Goal: Task Accomplishment & Management: Use online tool/utility

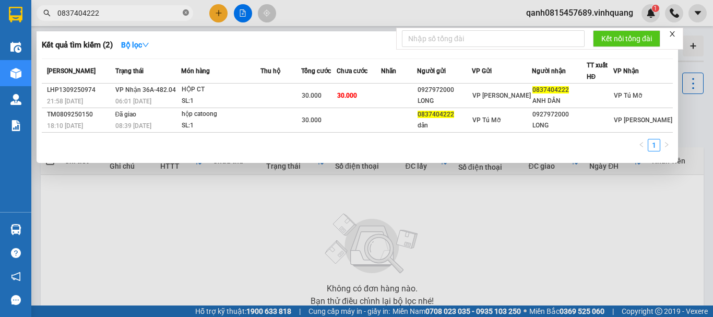
click at [187, 12] on icon "close-circle" at bounding box center [186, 12] width 6 height 6
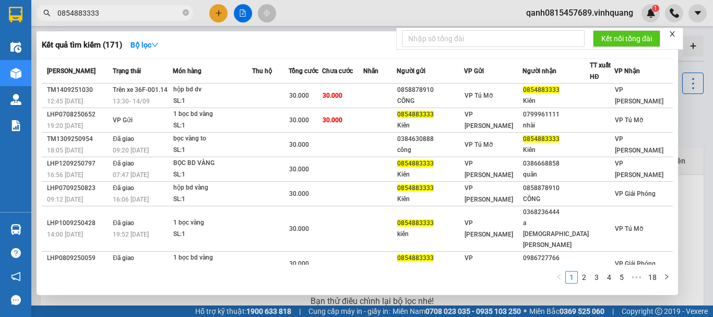
type input "0854883333"
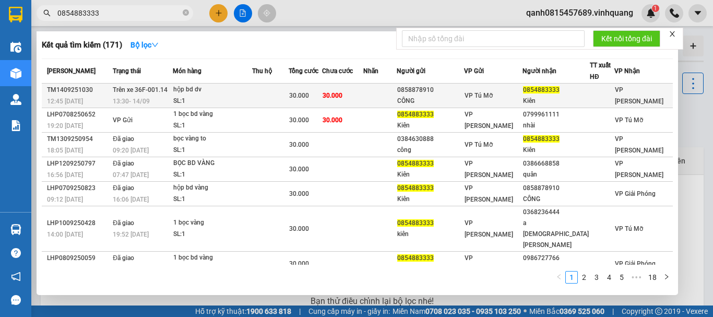
click at [247, 88] on div "hộp bd dv" at bounding box center [212, 89] width 78 height 11
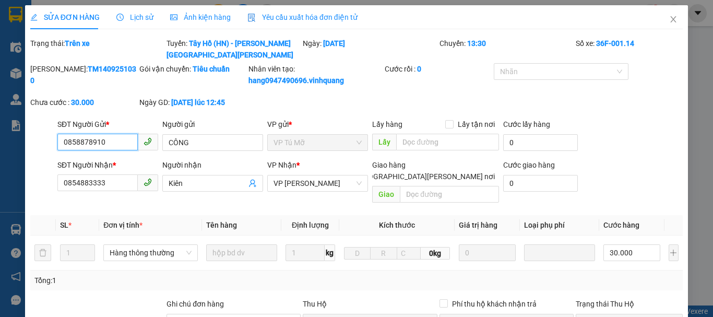
type input "0858878910"
type input "CÔNG"
type input "0854883333"
type input "Kiên"
type input "30.000"
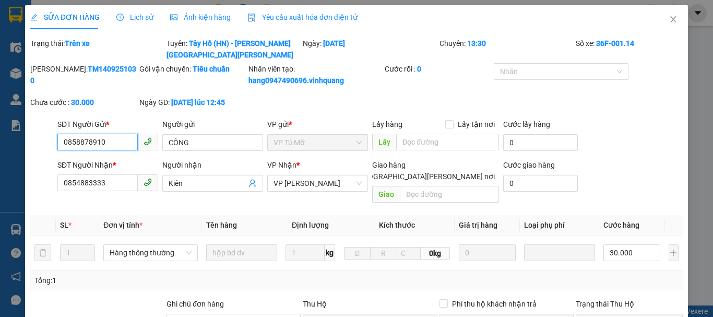
type input "30.000"
click at [669, 18] on icon "close" at bounding box center [673, 19] width 8 height 8
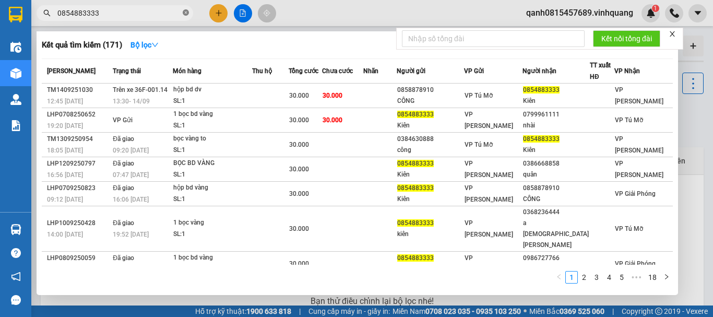
click at [187, 14] on icon "close-circle" at bounding box center [186, 12] width 6 height 6
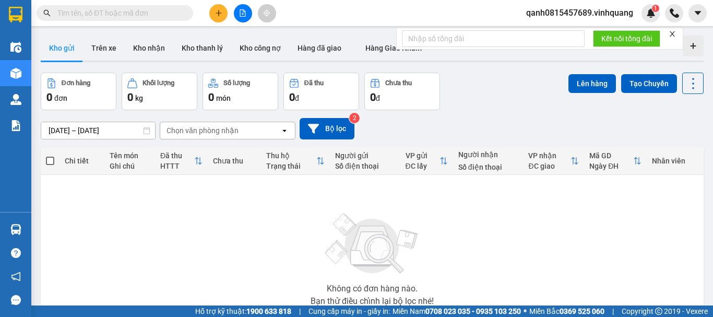
click at [149, 14] on input "text" at bounding box center [118, 12] width 123 height 11
